Goal: Transaction & Acquisition: Obtain resource

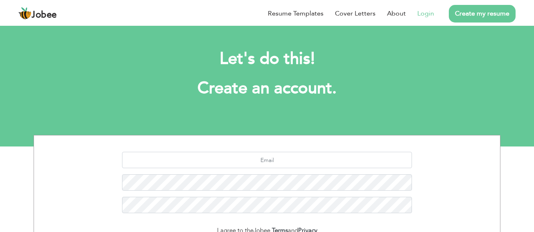
click at [432, 14] on link "Login" at bounding box center [425, 14] width 17 height 10
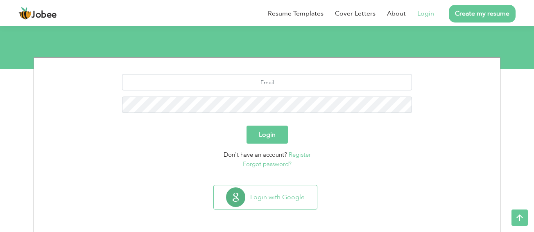
scroll to position [79, 0]
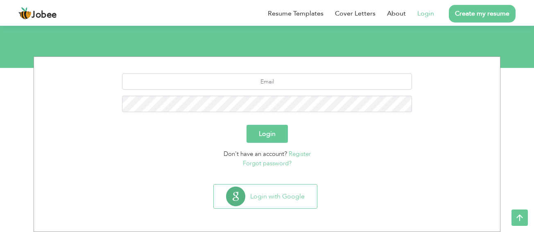
click at [262, 136] on button "Login" at bounding box center [266, 134] width 41 height 18
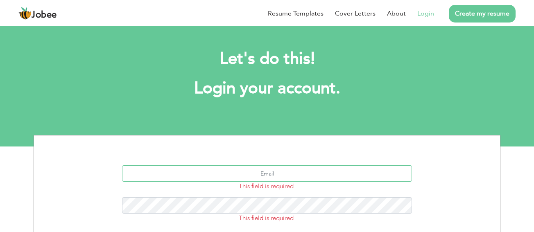
click at [278, 176] on input "text" at bounding box center [267, 173] width 290 height 16
type input "sabahatimranimranhayat@gmil.com"
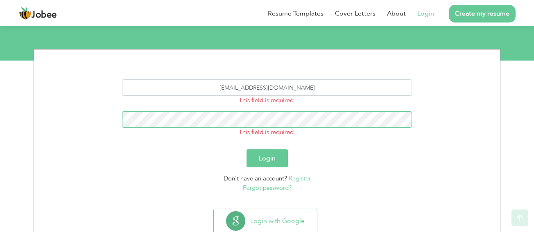
scroll to position [111, 0]
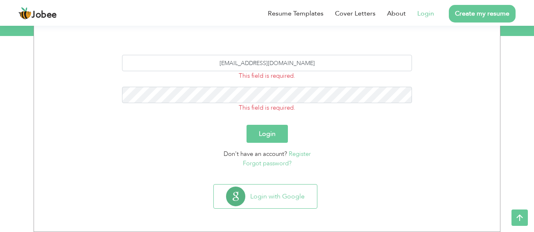
click at [275, 135] on button "Login" at bounding box center [266, 134] width 41 height 18
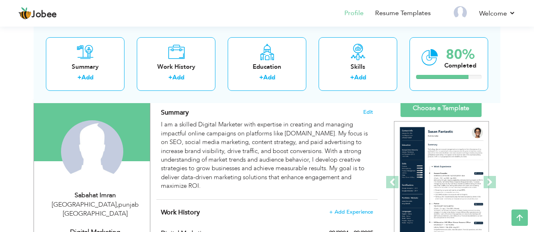
scroll to position [38, 0]
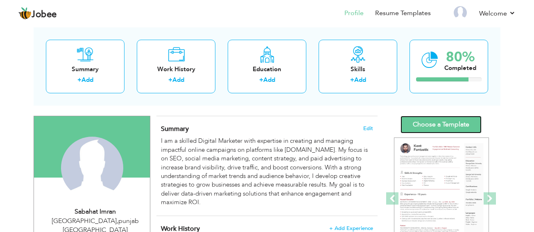
click at [450, 121] on link "Choose a Template" at bounding box center [440, 125] width 81 height 18
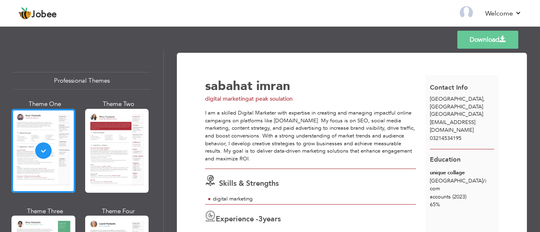
click at [498, 39] on link "Download" at bounding box center [487, 40] width 61 height 18
click at [481, 36] on link "Download" at bounding box center [487, 40] width 61 height 18
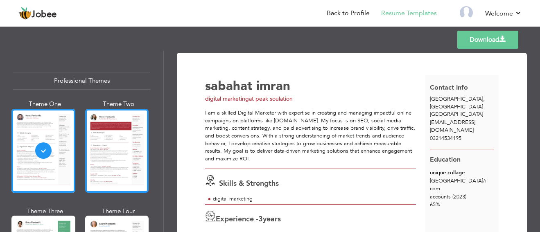
click at [119, 136] on div at bounding box center [117, 151] width 64 height 84
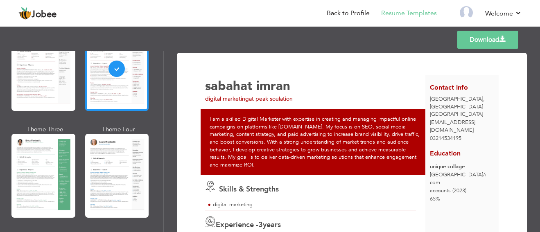
scroll to position [98, 0]
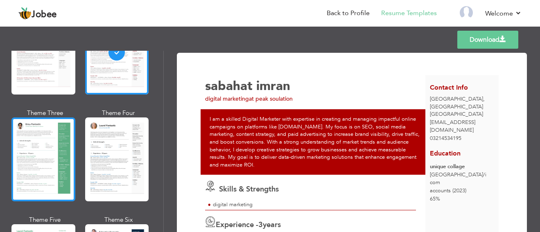
click at [51, 157] on div at bounding box center [43, 159] width 64 height 84
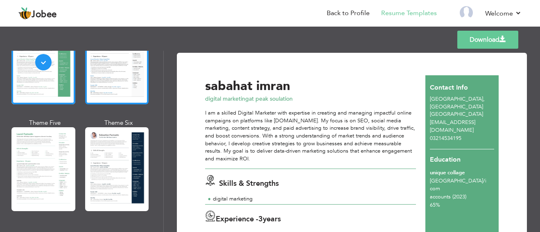
scroll to position [196, 0]
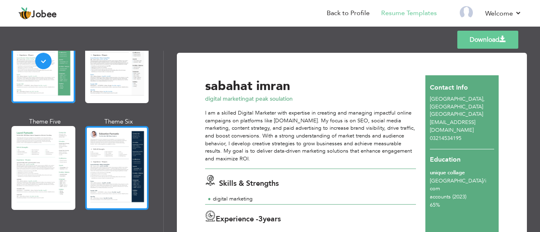
click at [118, 159] on div at bounding box center [117, 168] width 64 height 84
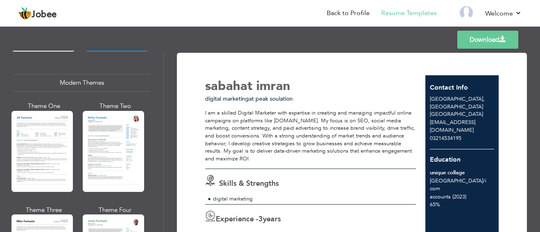
scroll to position [513, 0]
